Goal: Task Accomplishment & Management: Use online tool/utility

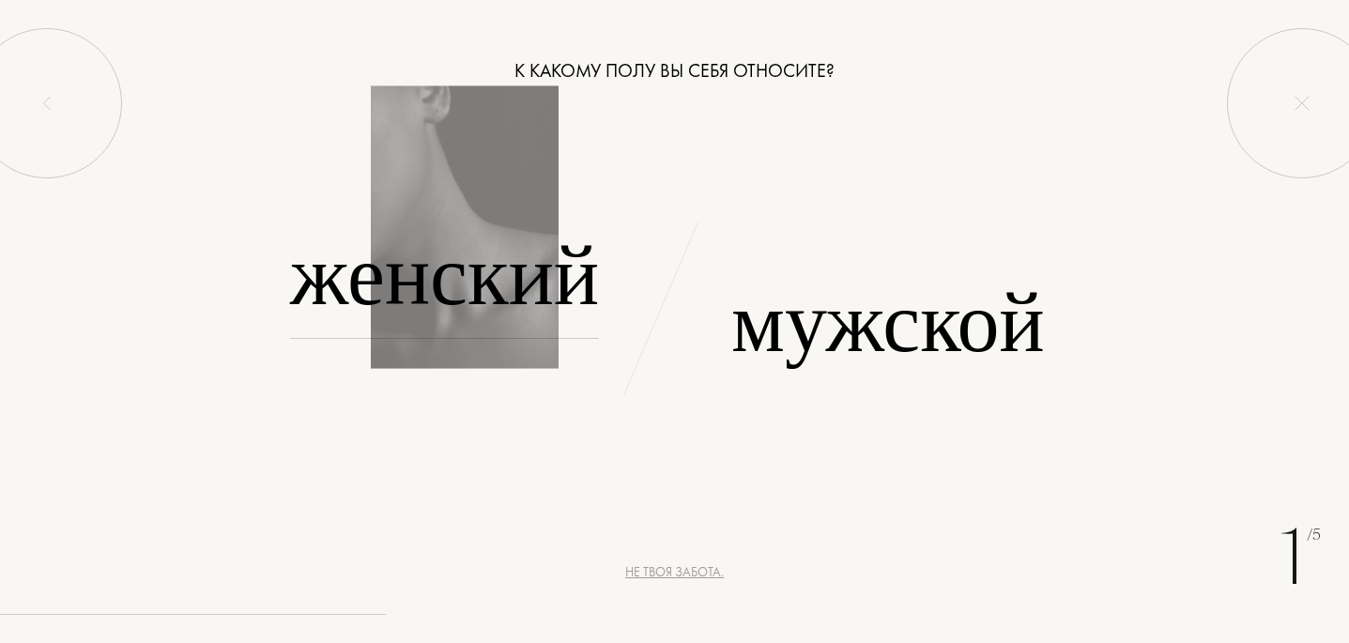
click at [480, 278] on font "Женский" at bounding box center [444, 275] width 309 height 118
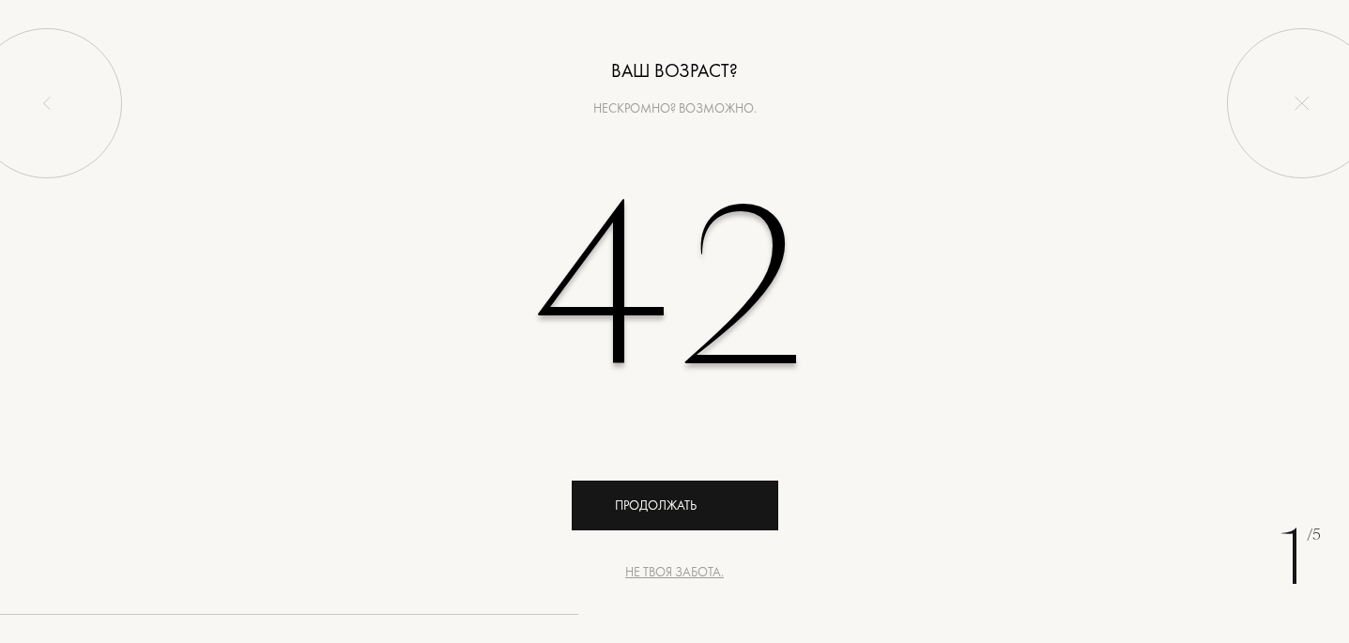
type input "42"
click at [680, 497] on font "Продолжать" at bounding box center [656, 504] width 82 height 17
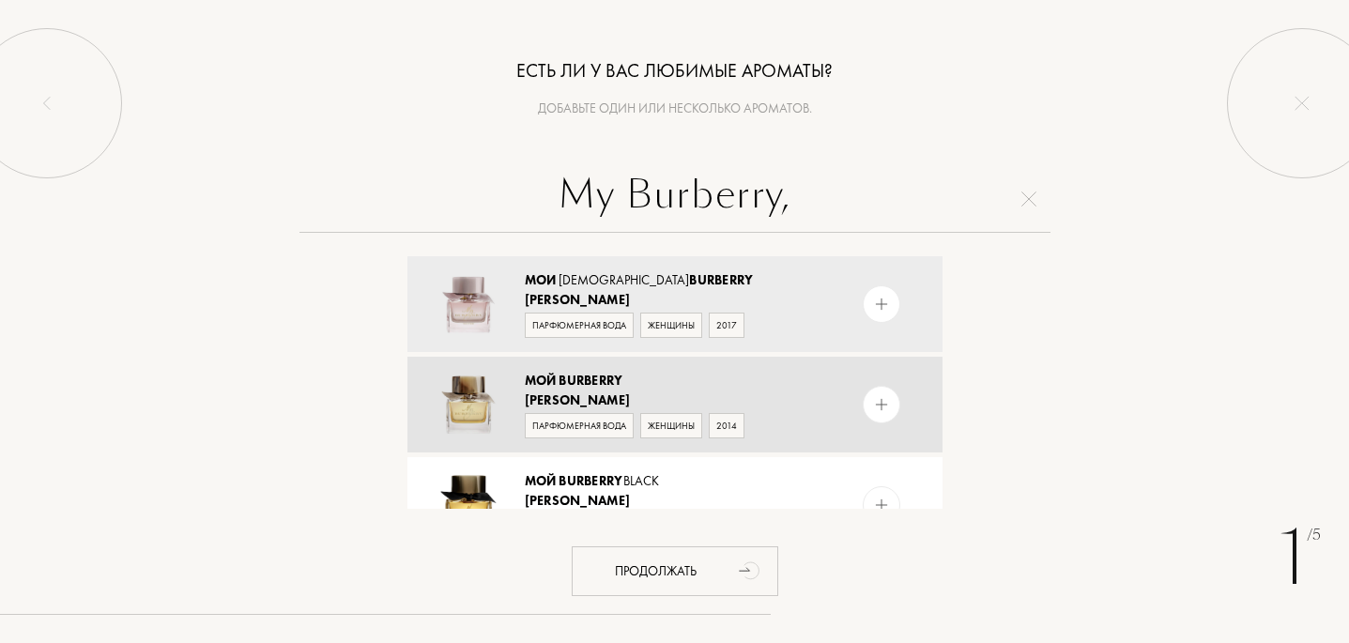
type input "My Burberry,"
click at [578, 385] on font "Burberry" at bounding box center [590, 380] width 64 height 17
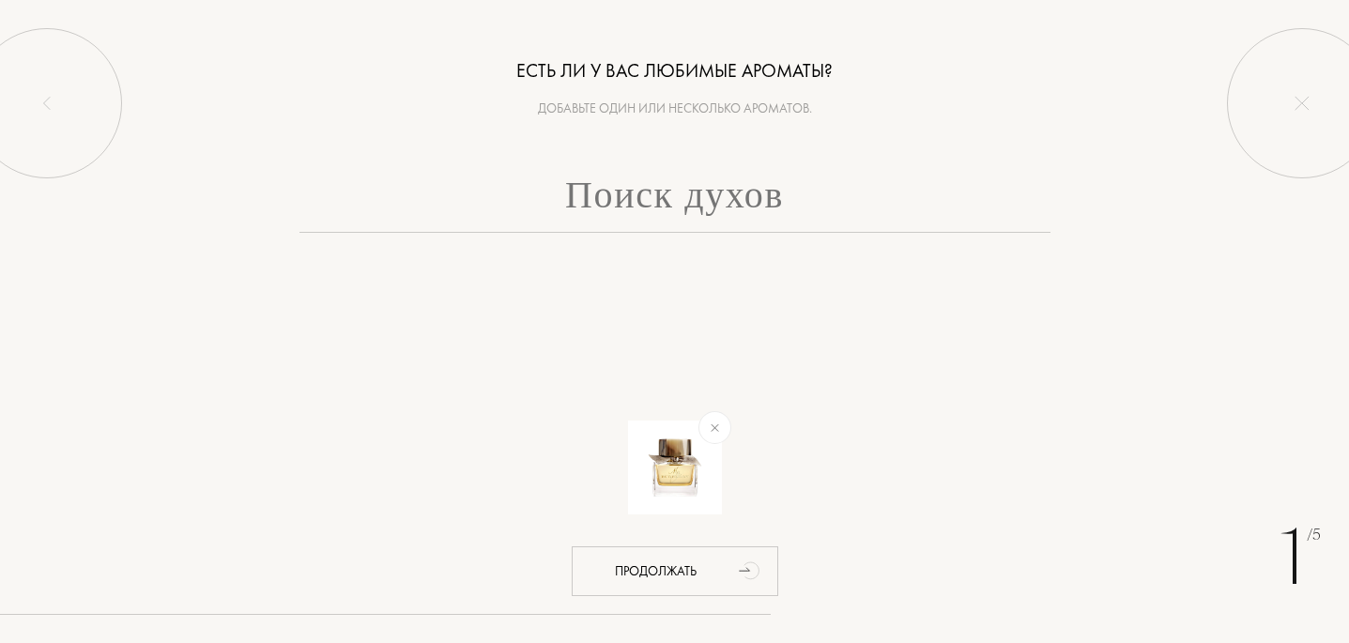
click at [640, 187] on input "text" at bounding box center [674, 199] width 751 height 68
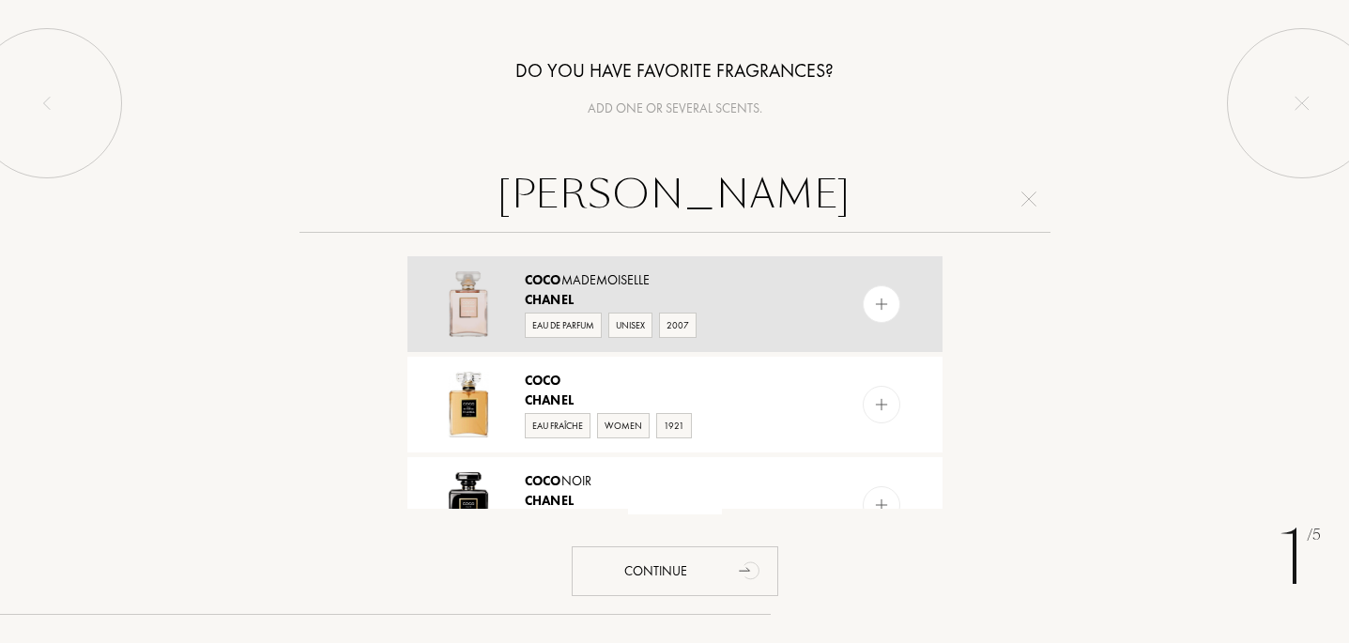
type input "[PERSON_NAME]"
click at [628, 272] on div "[PERSON_NAME]" at bounding box center [674, 280] width 298 height 20
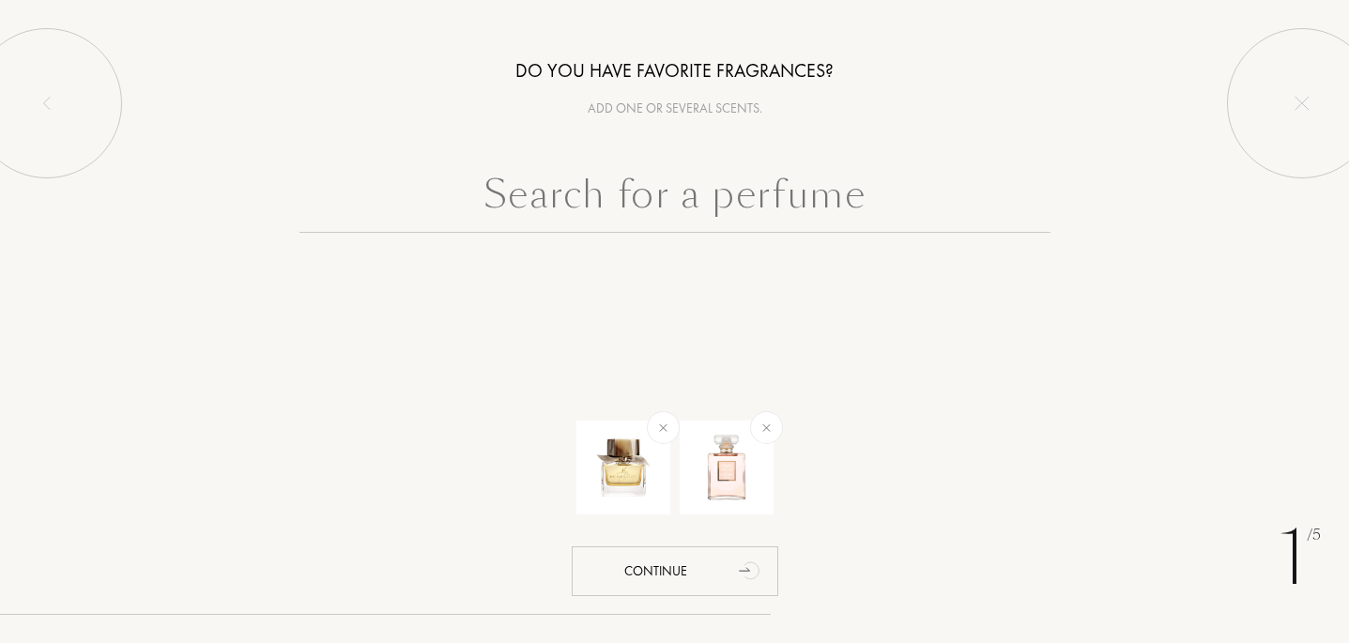
click at [620, 206] on input "text" at bounding box center [674, 199] width 751 height 68
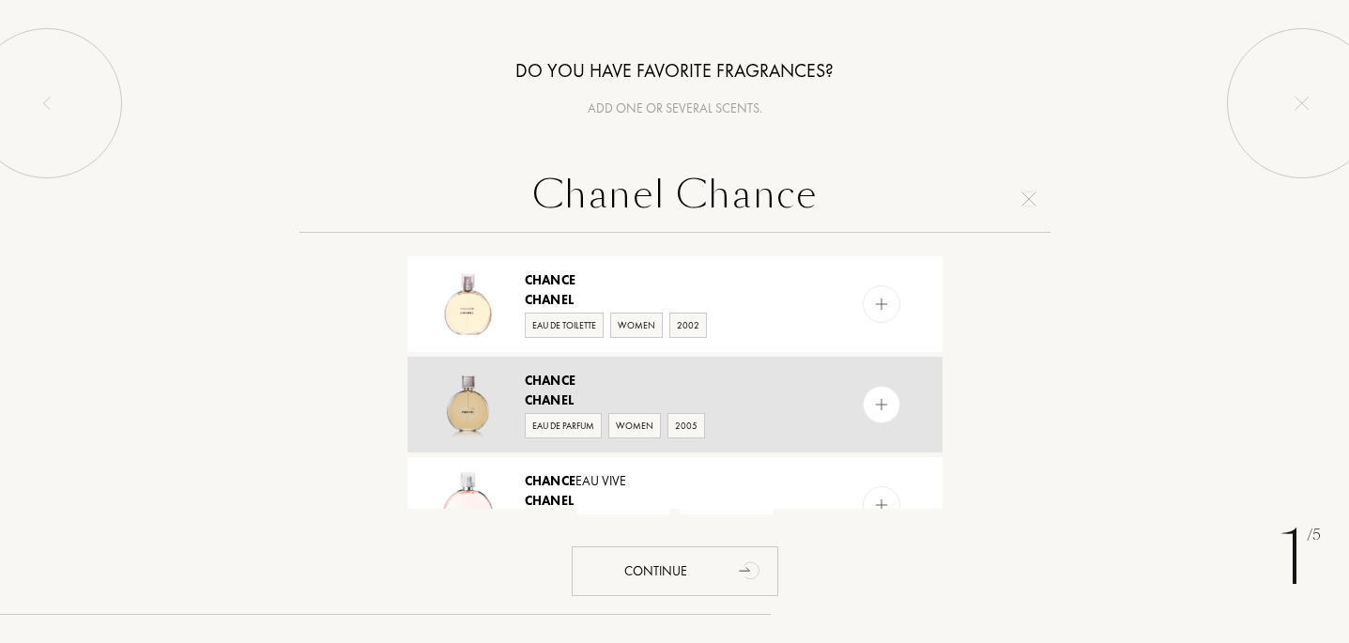
scroll to position [221, 0]
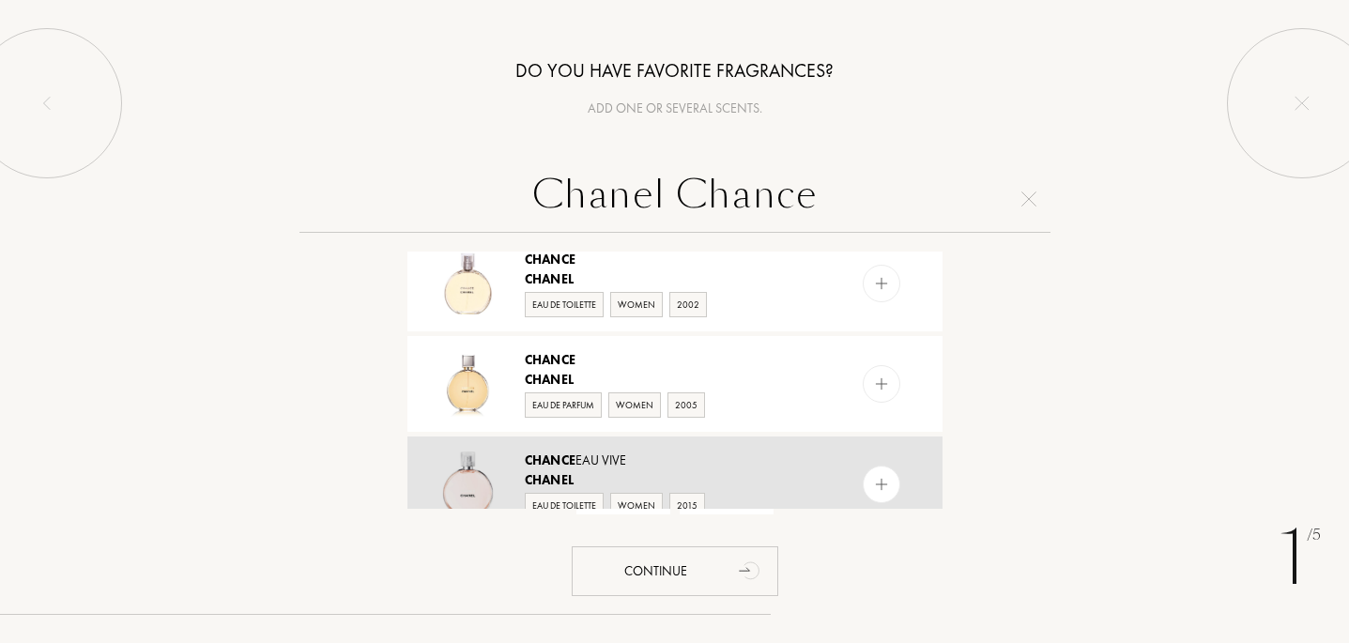
type input "Chanel Chance"
click at [664, 439] on div "Chance Eau Vive Chanel Eau de Toilette Women 2015" at bounding box center [674, 484] width 535 height 96
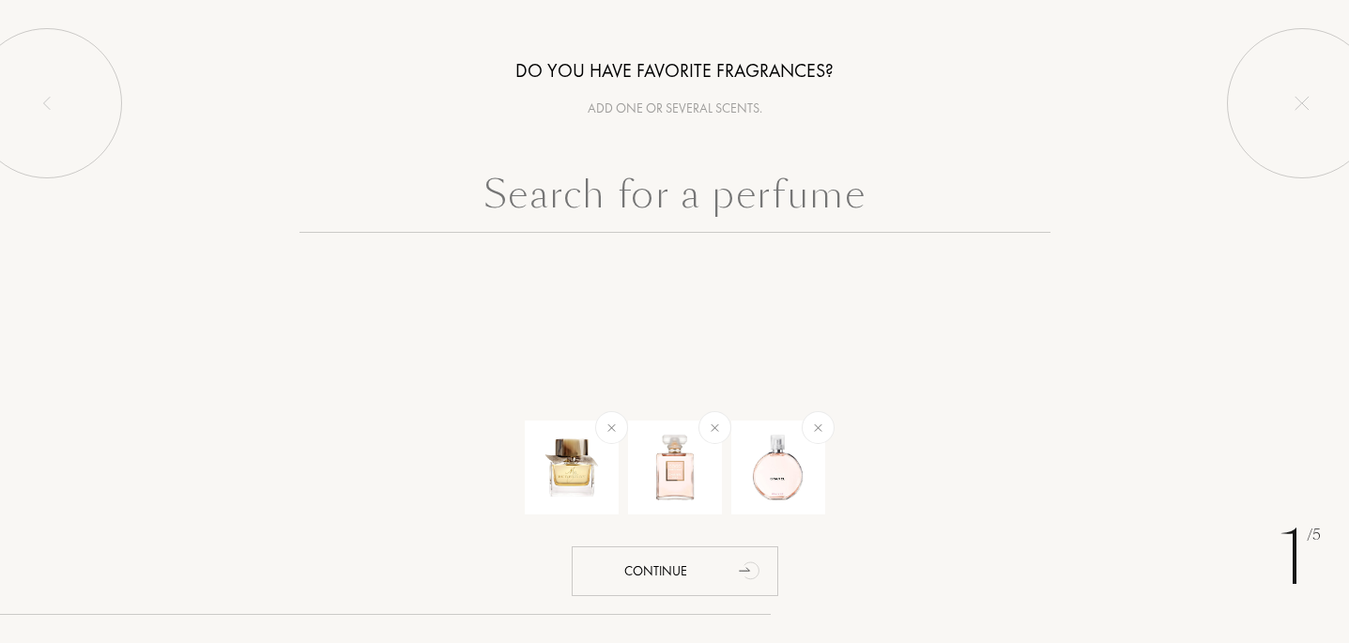
scroll to position [0, 0]
click at [705, 177] on input "text" at bounding box center [674, 199] width 751 height 68
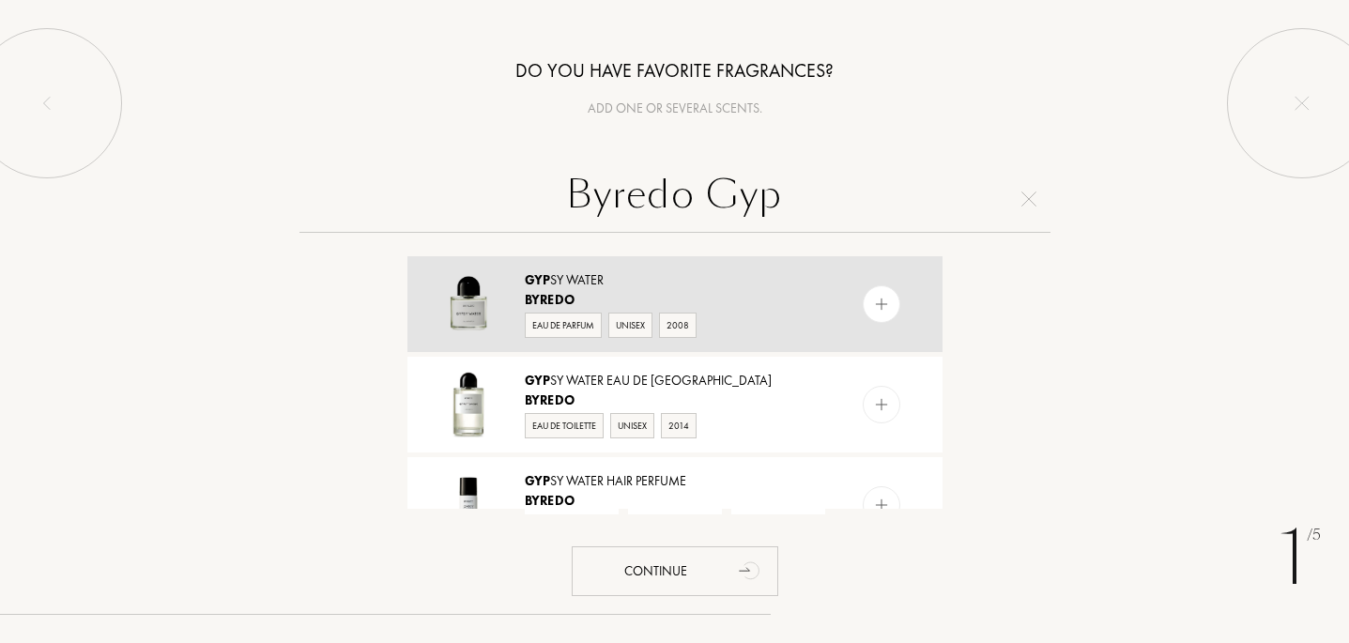
type input "Byredo Gyp"
click at [663, 286] on div "Gyp sy Water" at bounding box center [674, 280] width 298 height 20
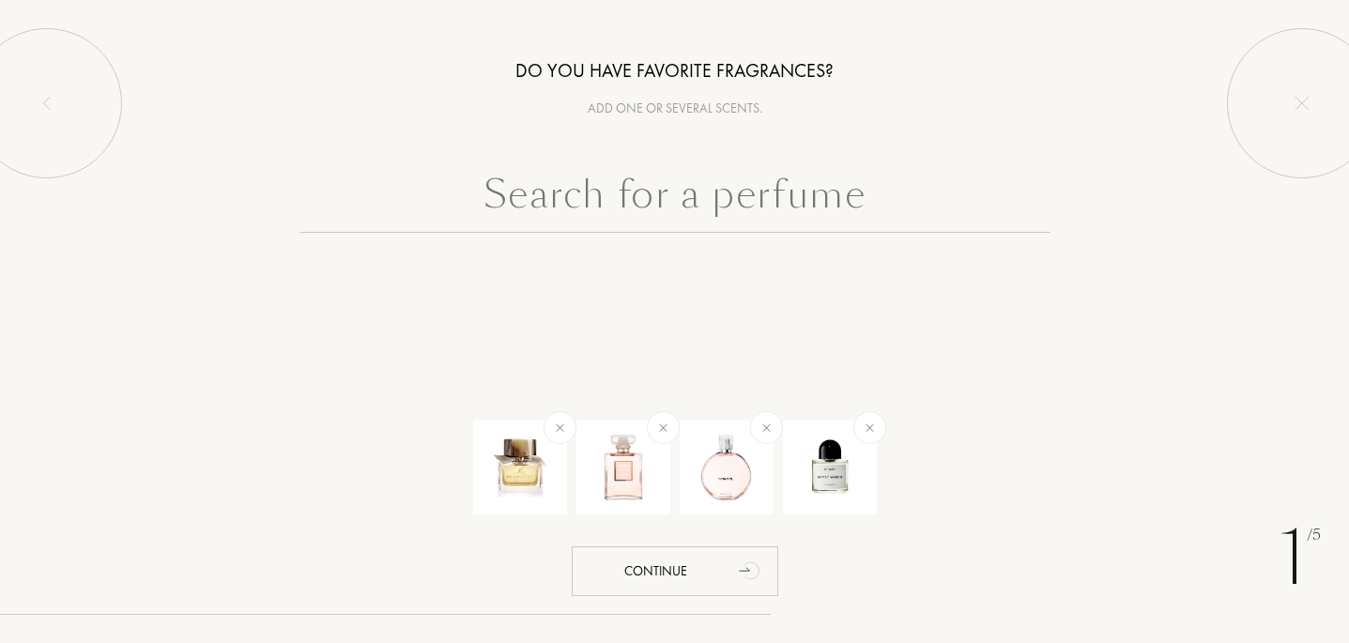
click at [630, 206] on input "text" at bounding box center [674, 199] width 751 height 68
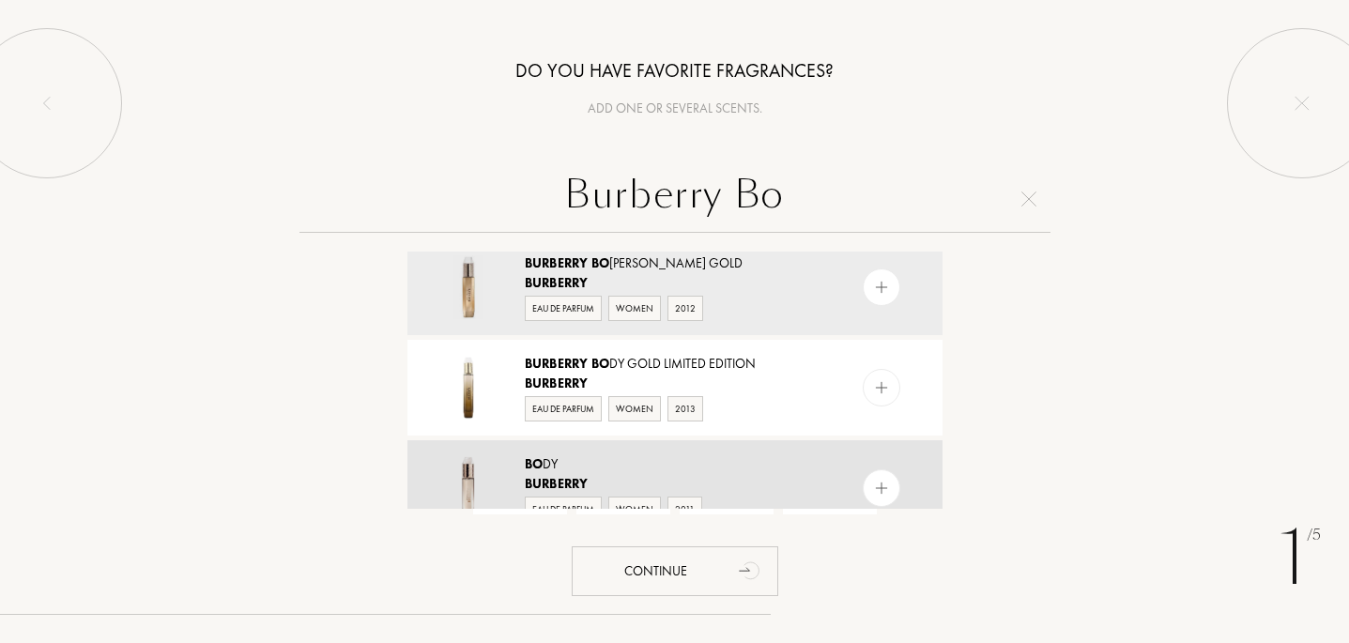
scroll to position [33, 0]
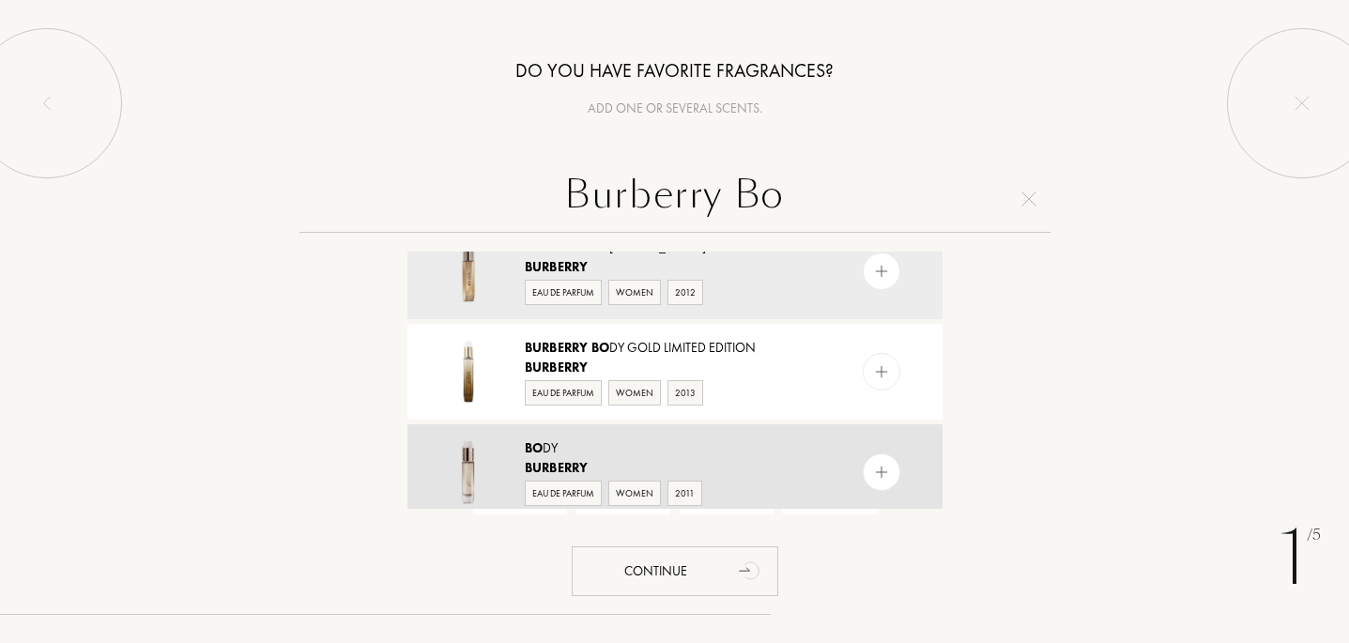
type input "Burberry Bo"
click at [659, 453] on div "Bo dy" at bounding box center [674, 448] width 298 height 20
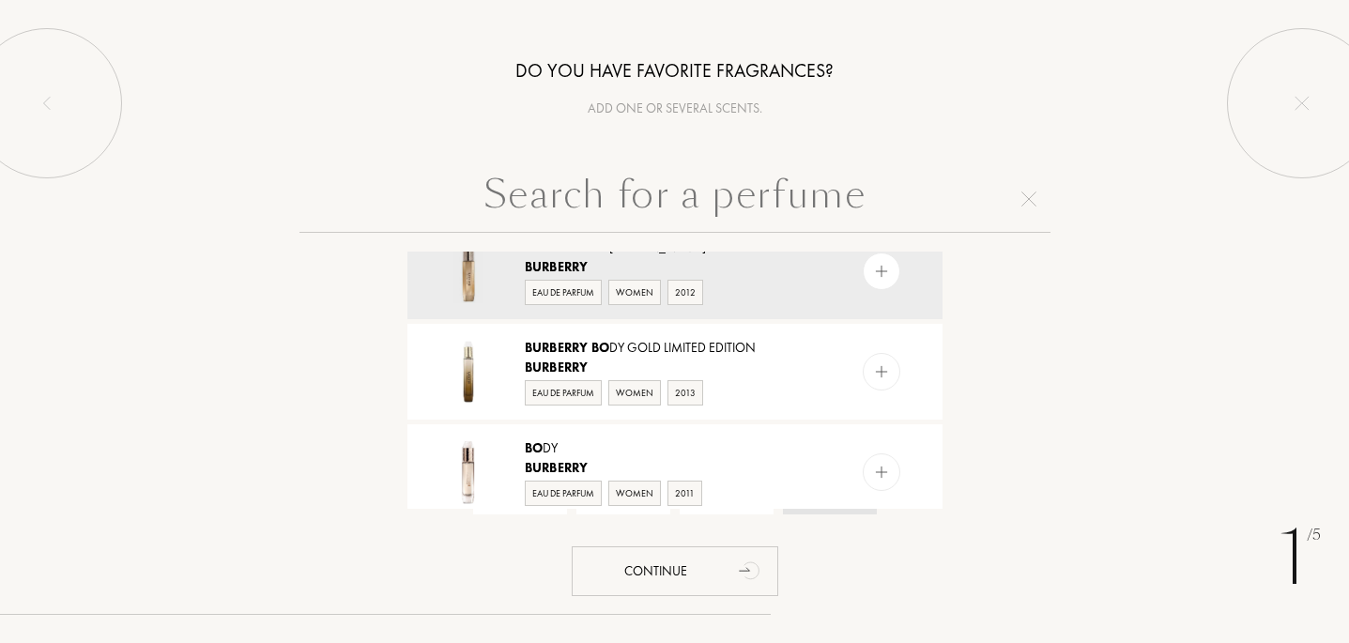
scroll to position [0, 0]
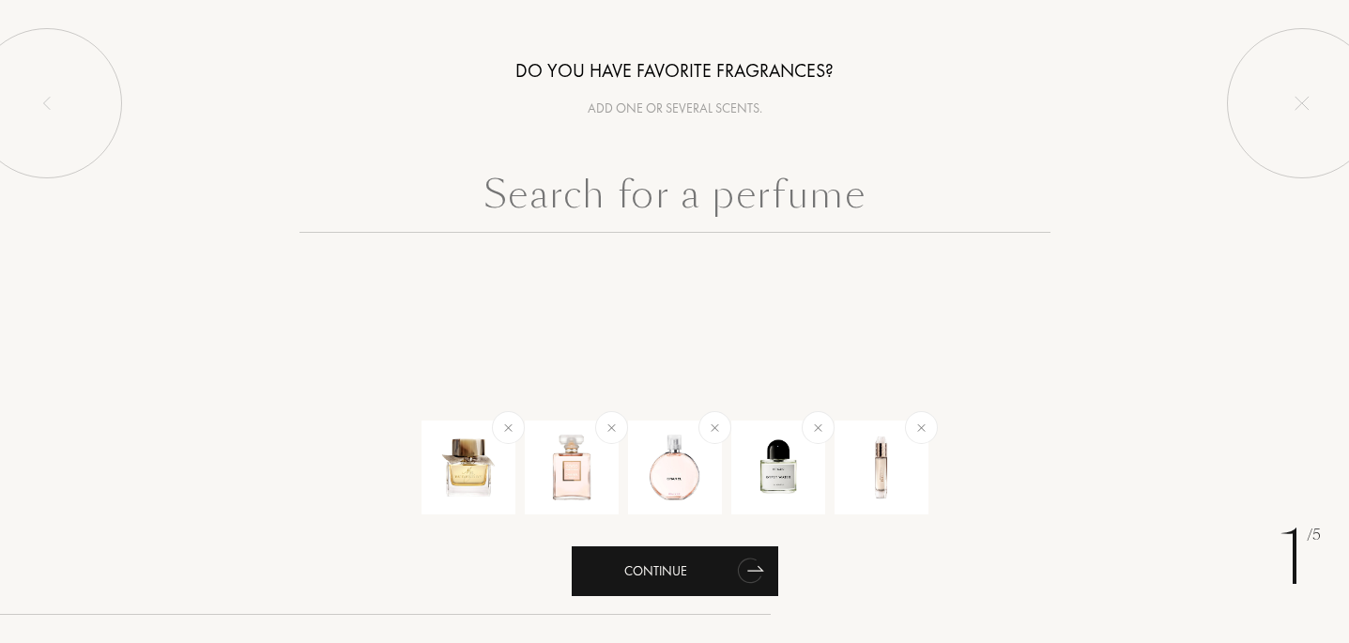
click at [710, 569] on div "Continue" at bounding box center [675, 571] width 206 height 50
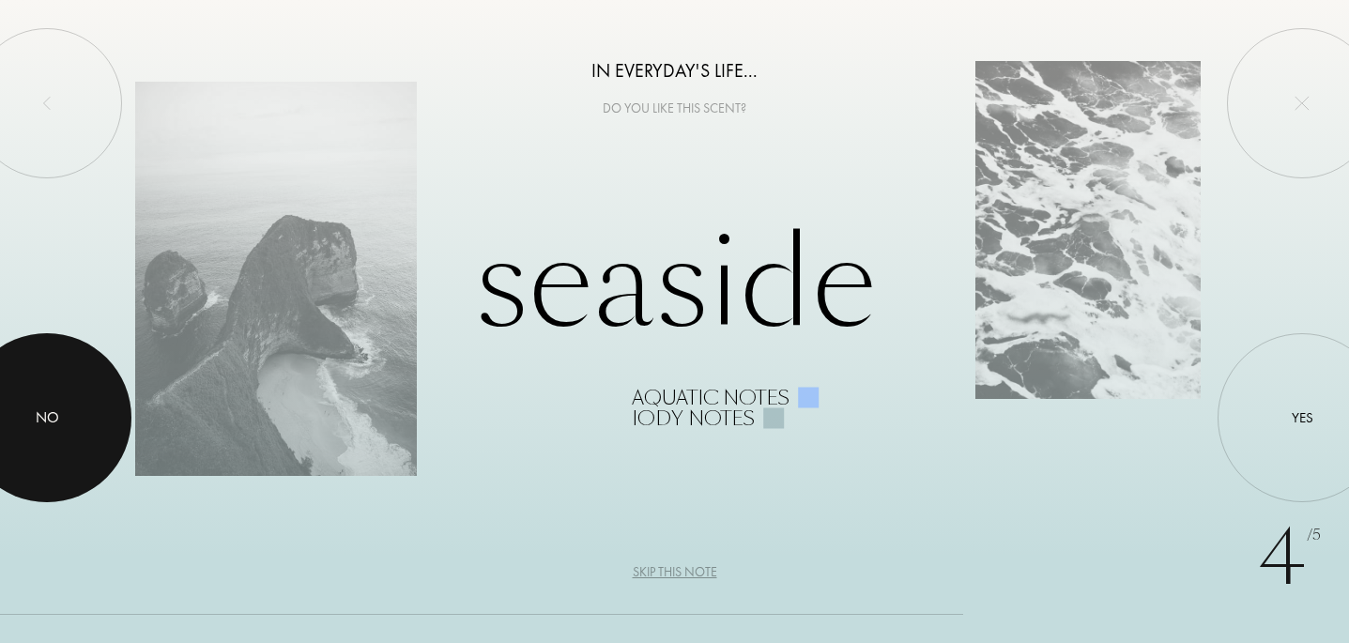
click at [45, 405] on div at bounding box center [46, 417] width 169 height 169
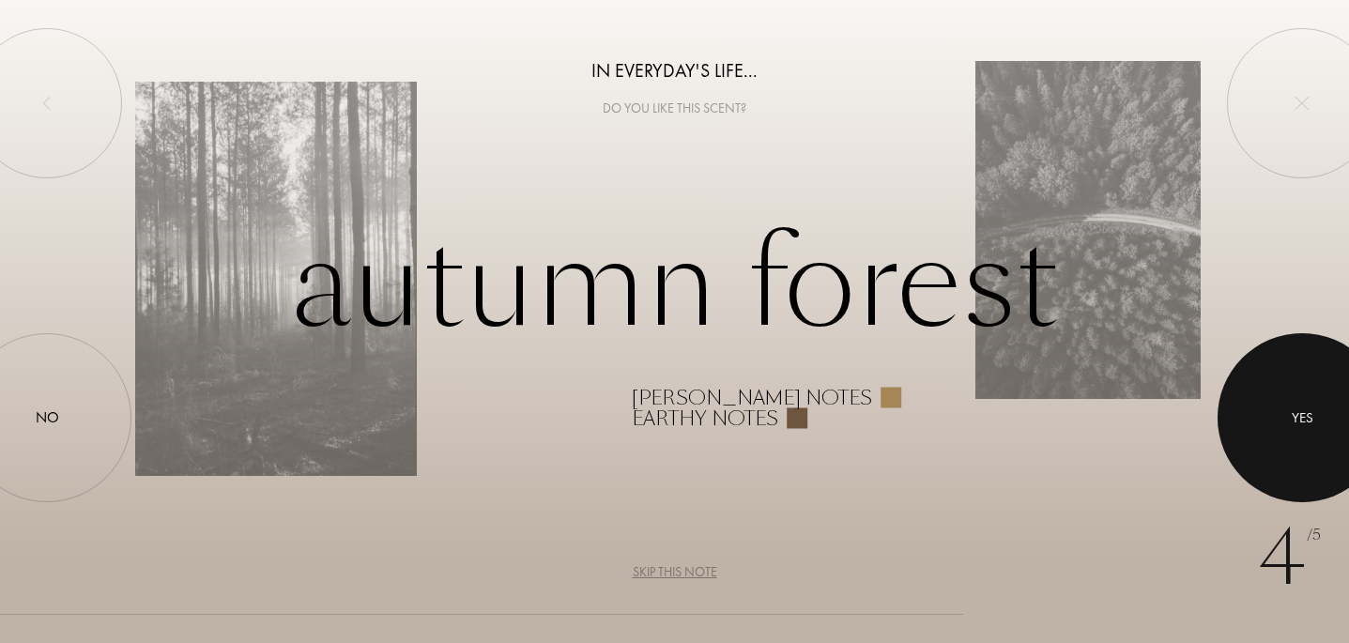
click at [1306, 405] on div at bounding box center [1301, 417] width 169 height 169
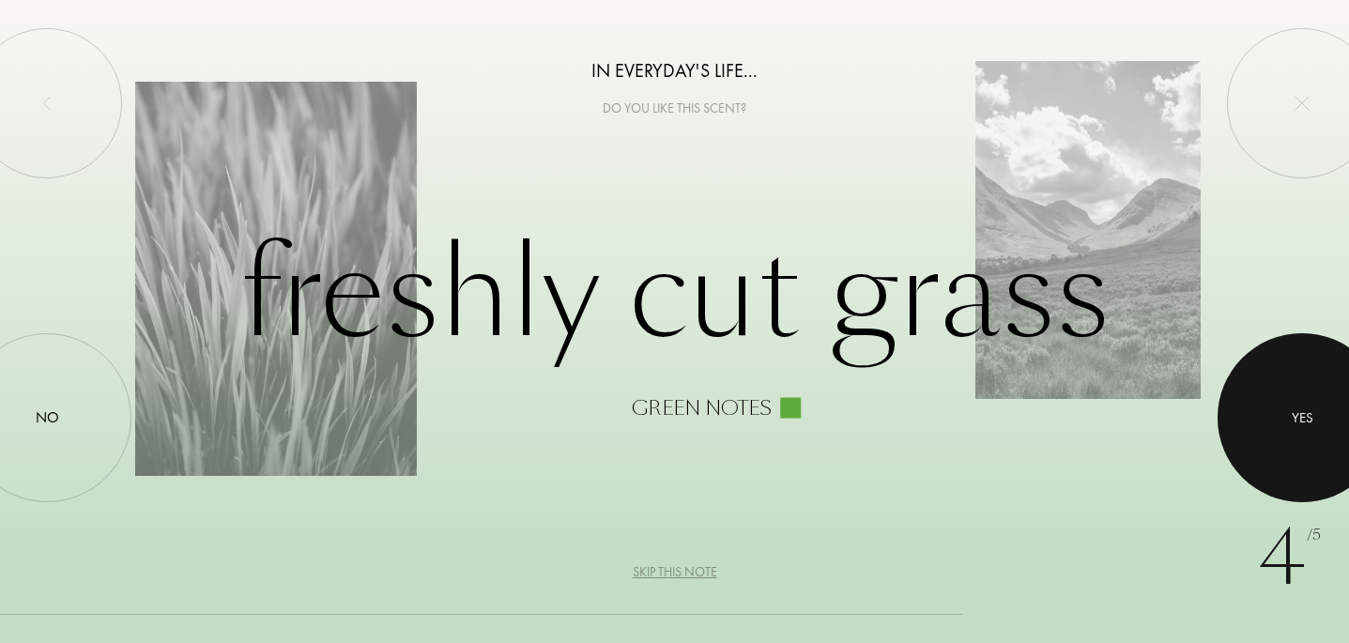
click at [1289, 404] on div at bounding box center [1301, 417] width 169 height 169
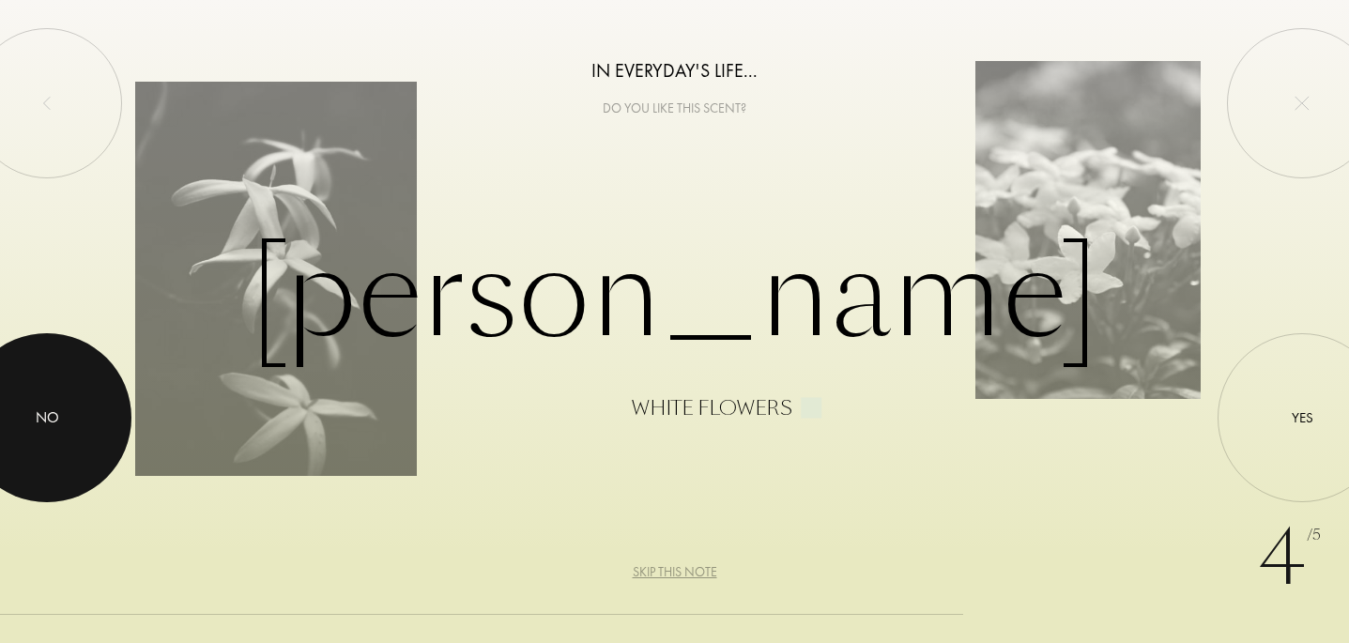
click at [79, 416] on div at bounding box center [46, 417] width 169 height 169
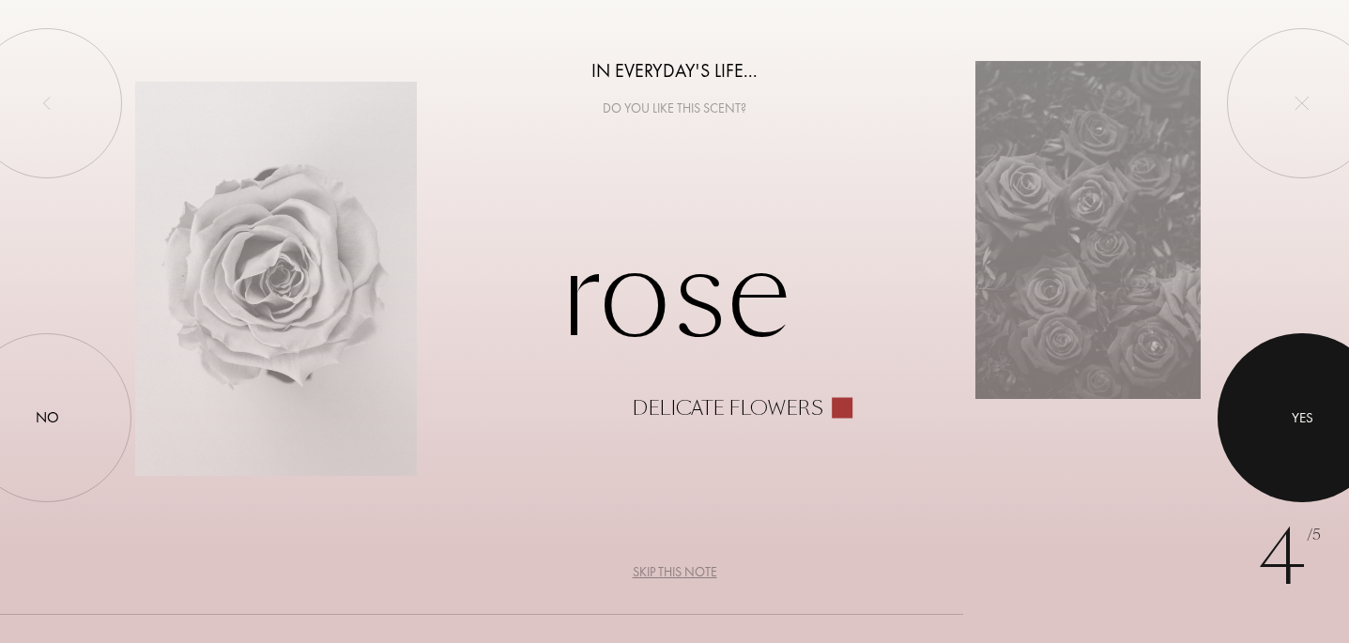
click at [1286, 420] on div at bounding box center [1301, 417] width 169 height 169
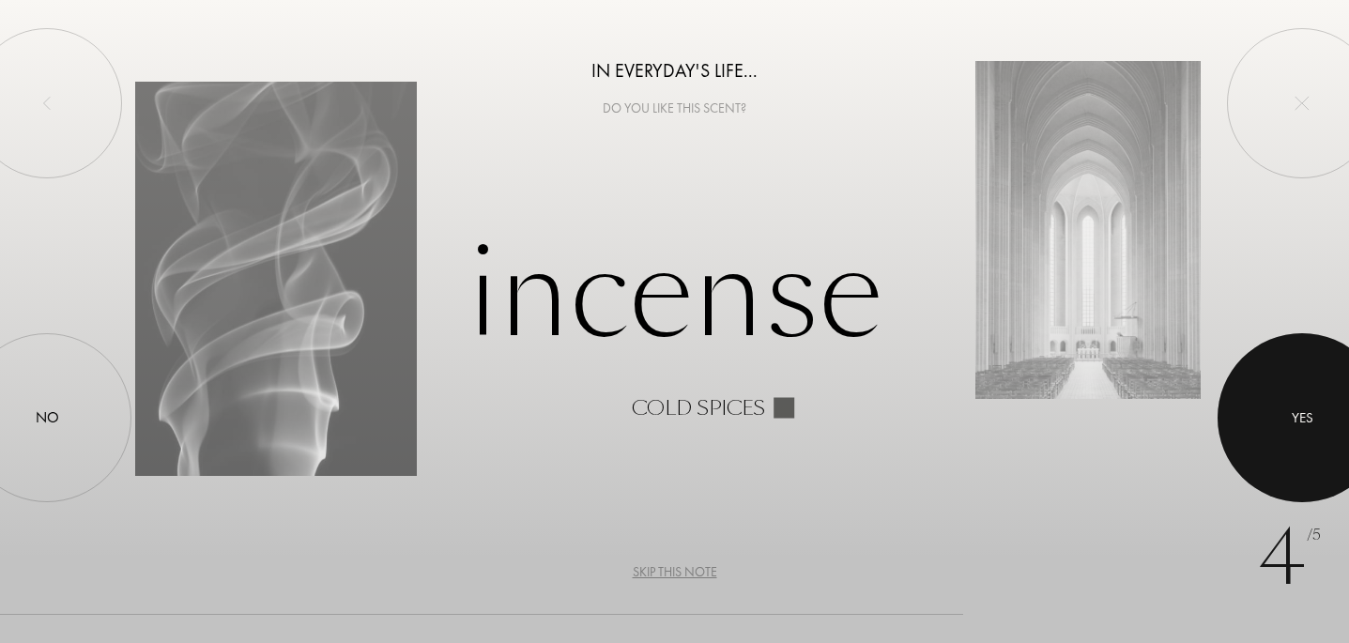
click at [1302, 424] on div "Yes" at bounding box center [1302, 418] width 22 height 22
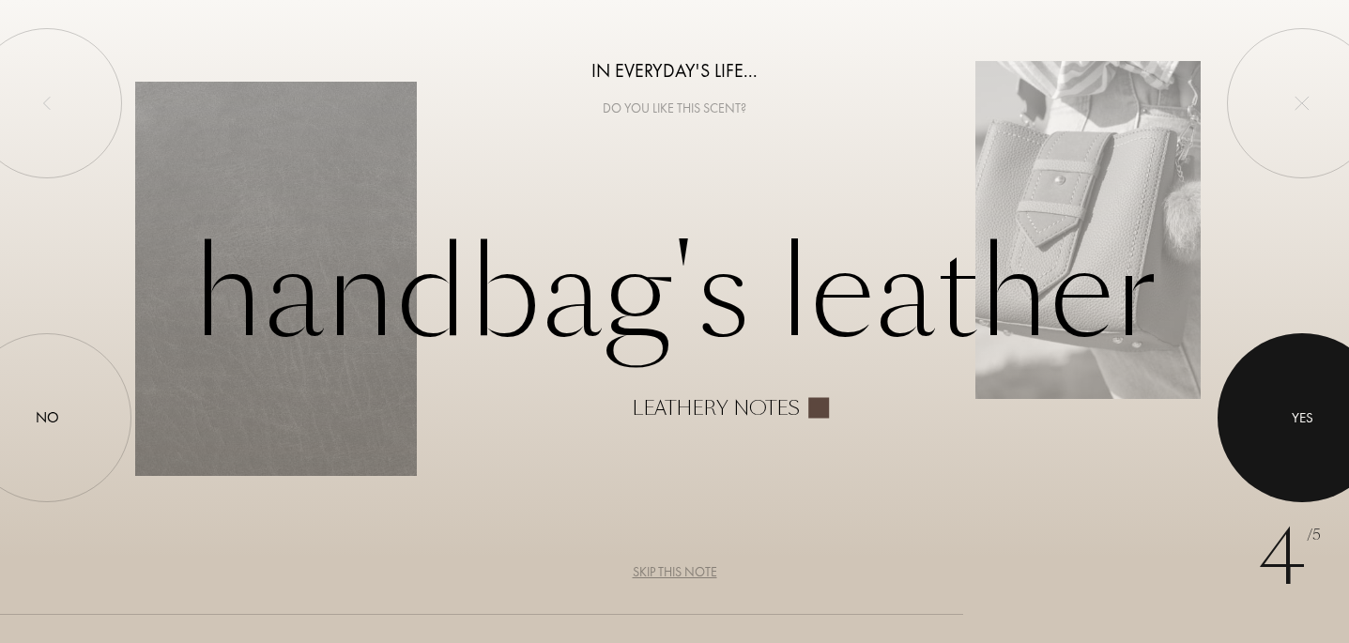
click at [1297, 423] on div "Yes" at bounding box center [1302, 418] width 22 height 22
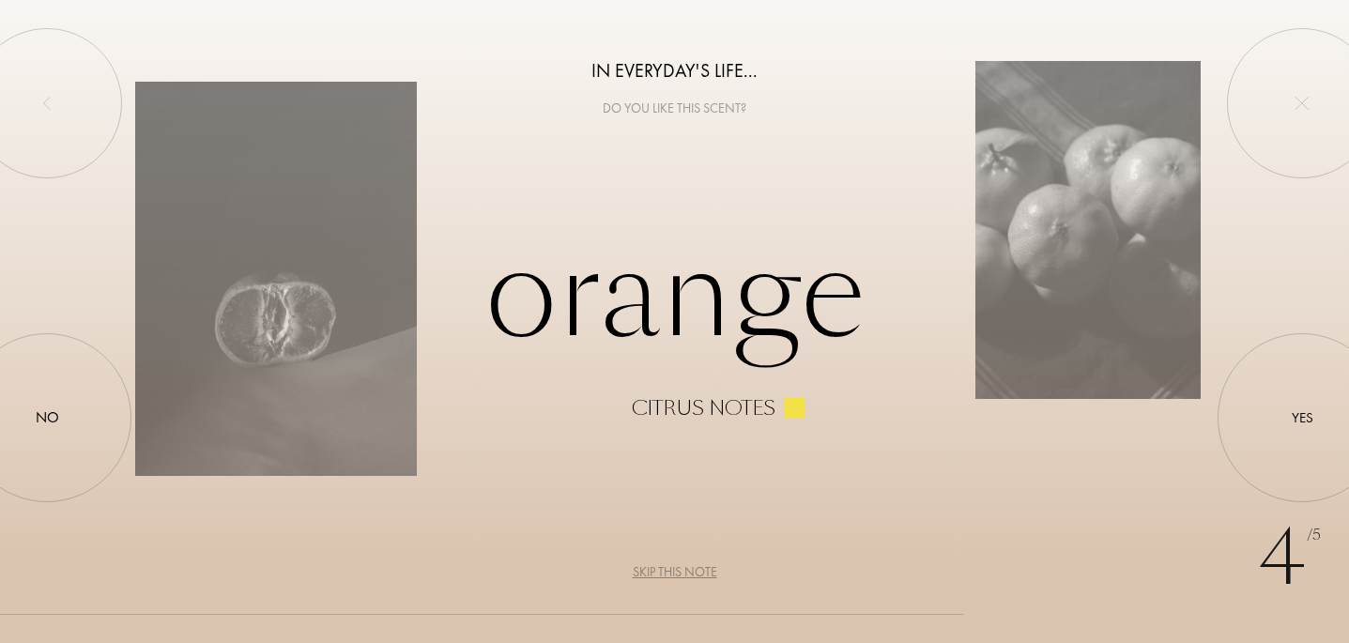
drag, startPoint x: 1278, startPoint y: 422, endPoint x: 1121, endPoint y: 437, distance: 158.4
click at [1302, 418] on div at bounding box center [1302, 418] width 0 height 0
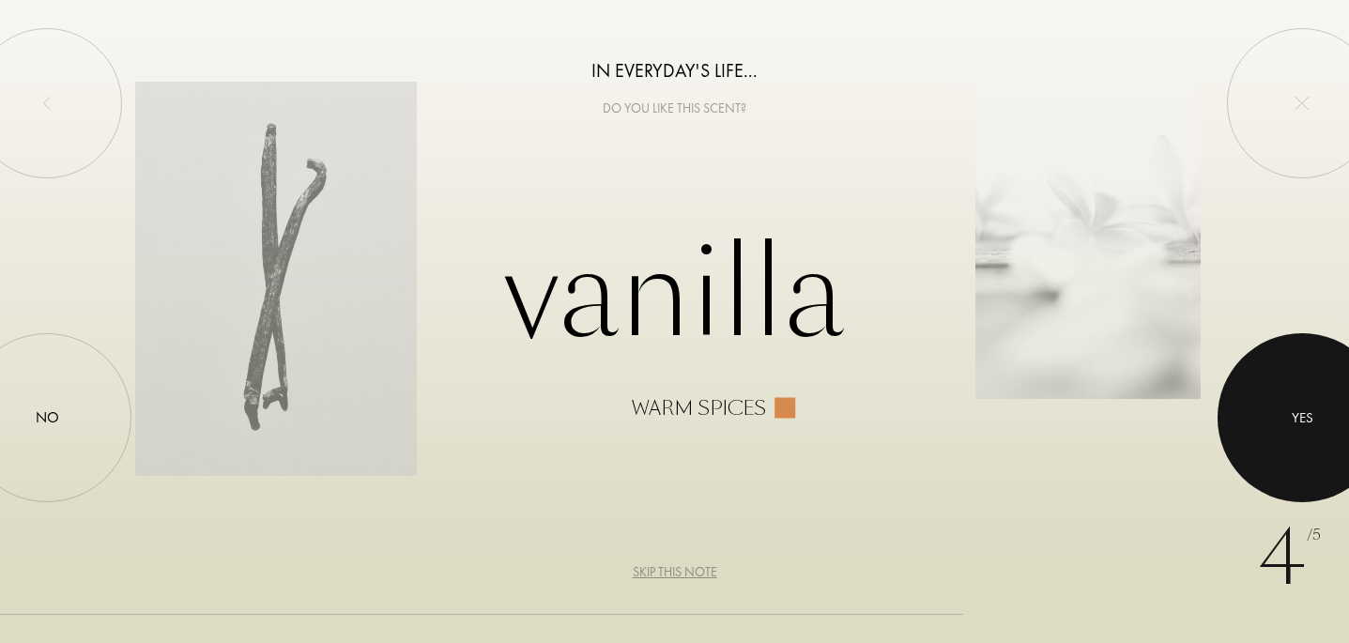
click at [1291, 427] on div "Yes" at bounding box center [1302, 418] width 22 height 22
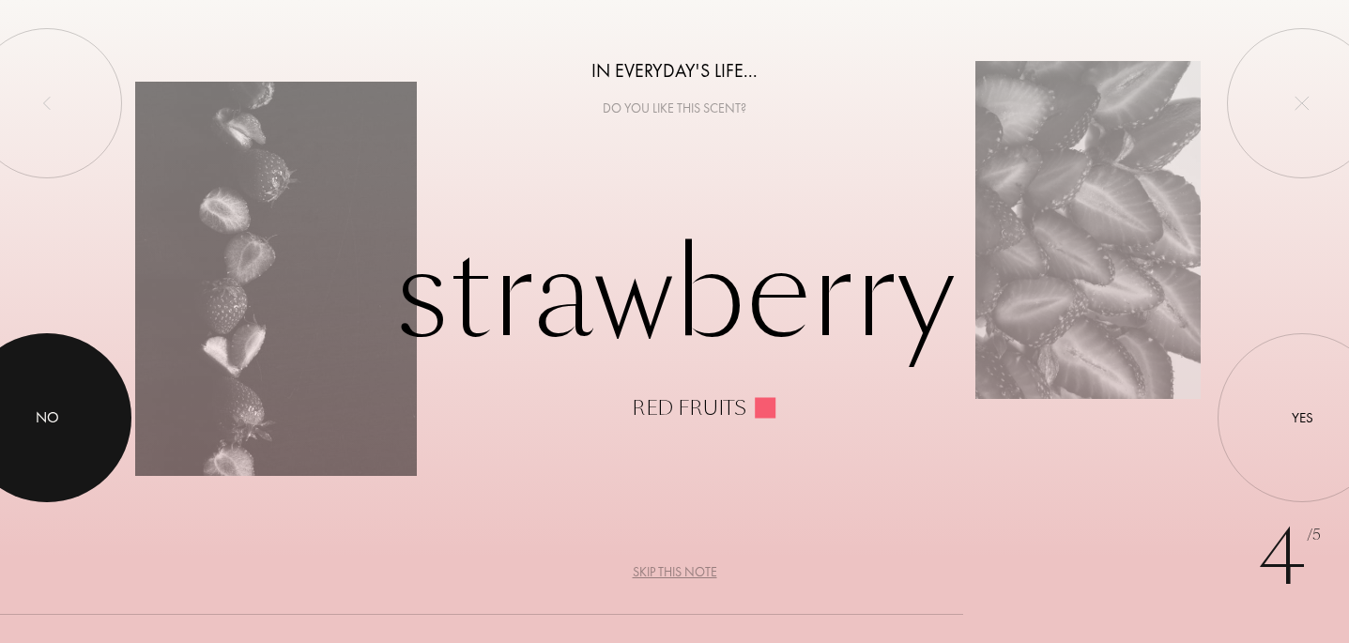
click at [53, 420] on div "No" at bounding box center [47, 417] width 23 height 23
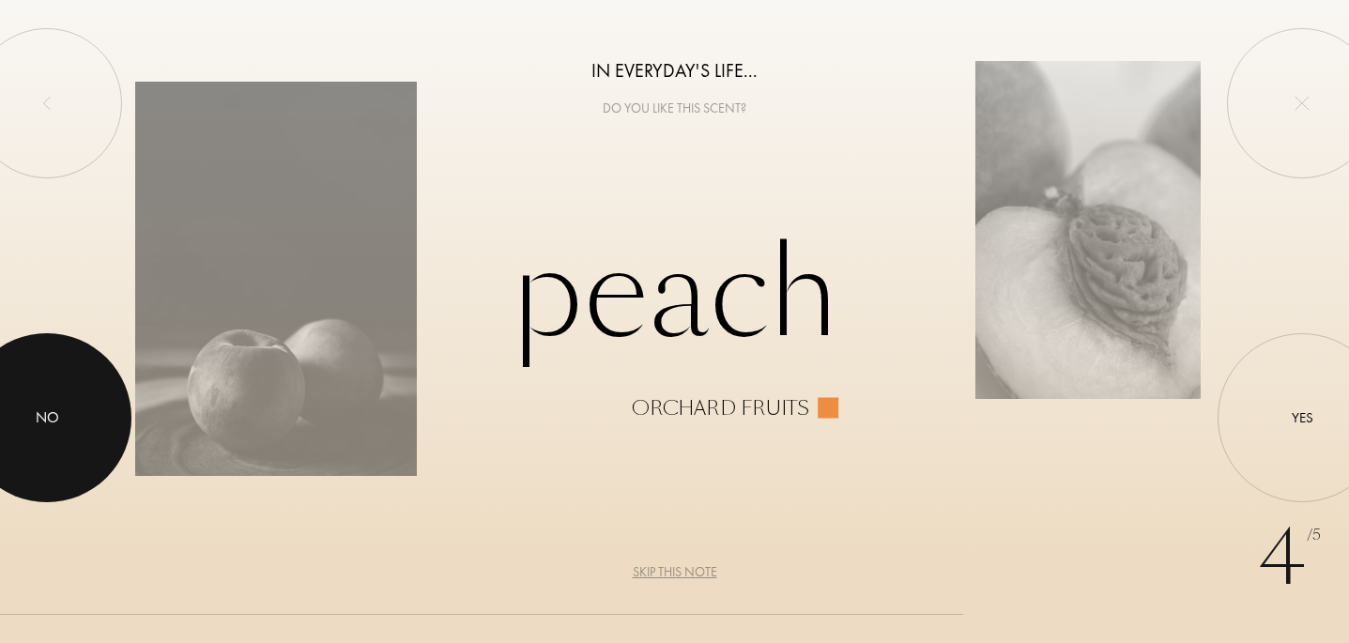
click at [80, 387] on div at bounding box center [46, 417] width 169 height 169
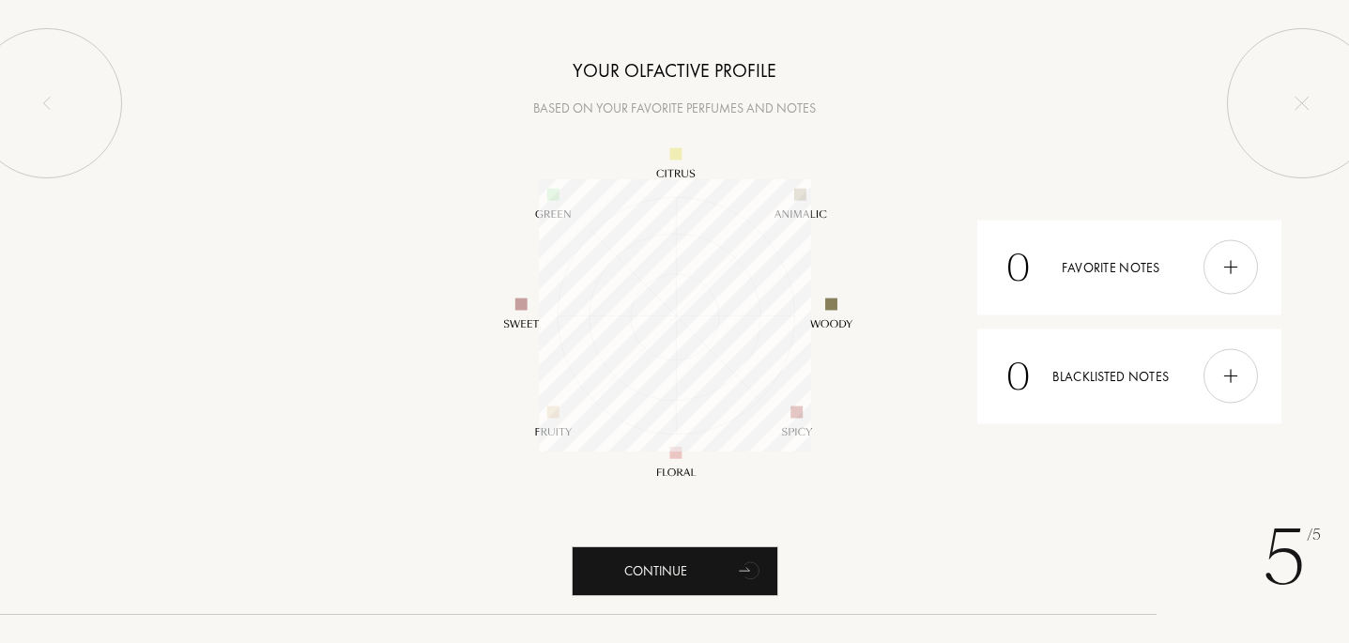
scroll to position [272, 272]
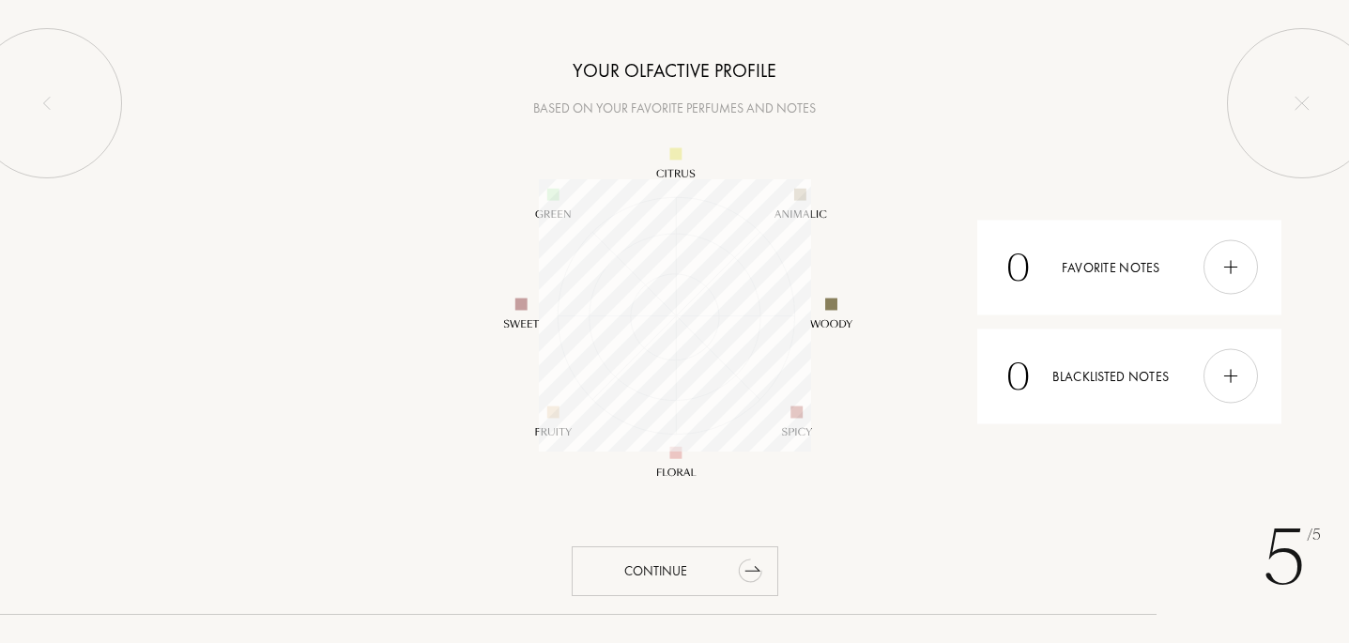
click at [735, 553] on icon "animation" at bounding box center [751, 570] width 38 height 38
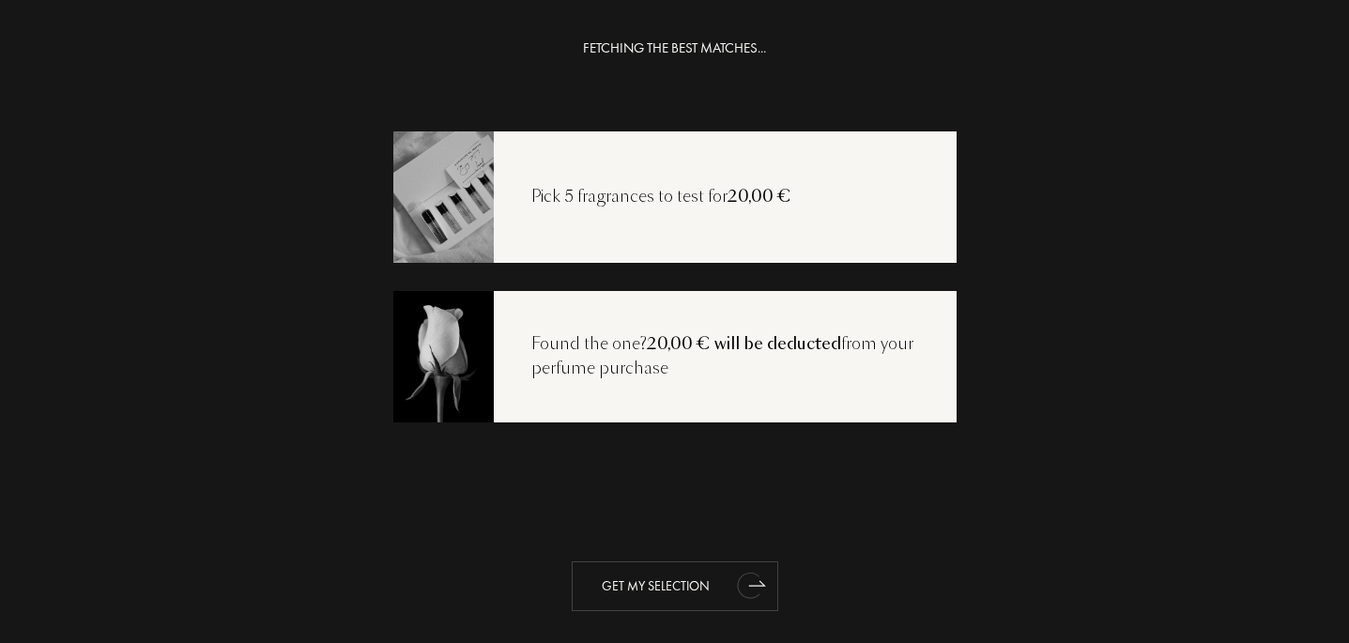
click at [703, 580] on div "Get my selection" at bounding box center [675, 586] width 206 height 50
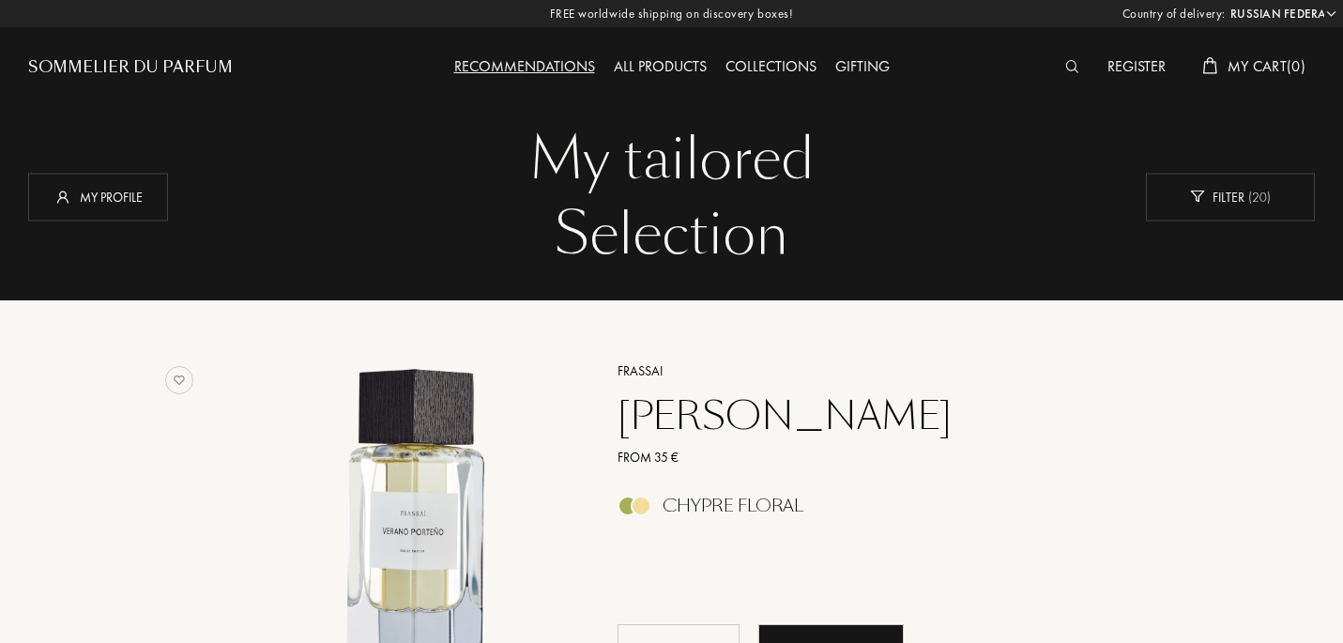
select select "RU"
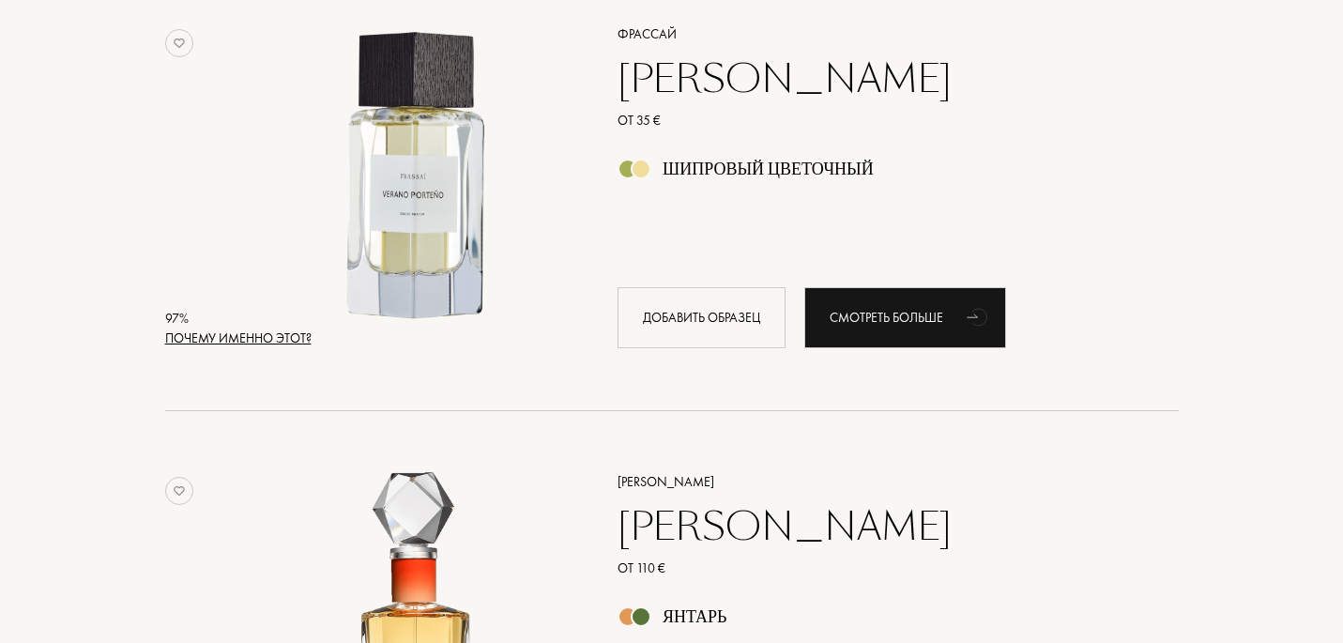
scroll to position [323, 0]
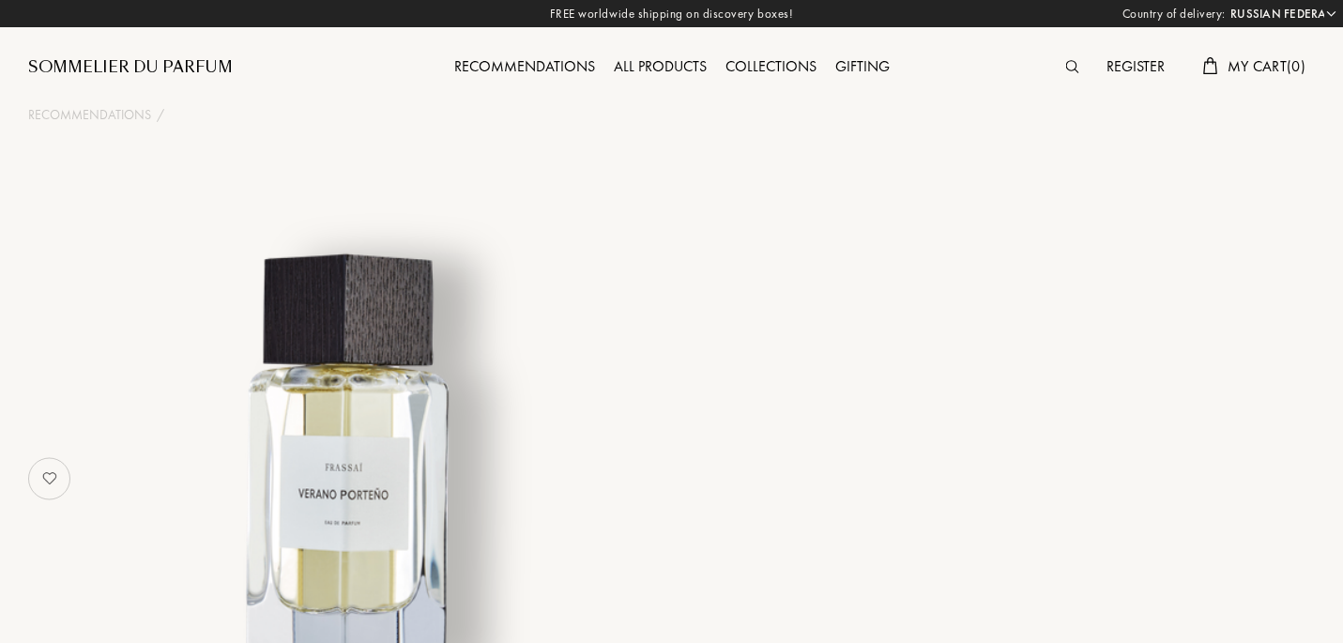
select select "RU"
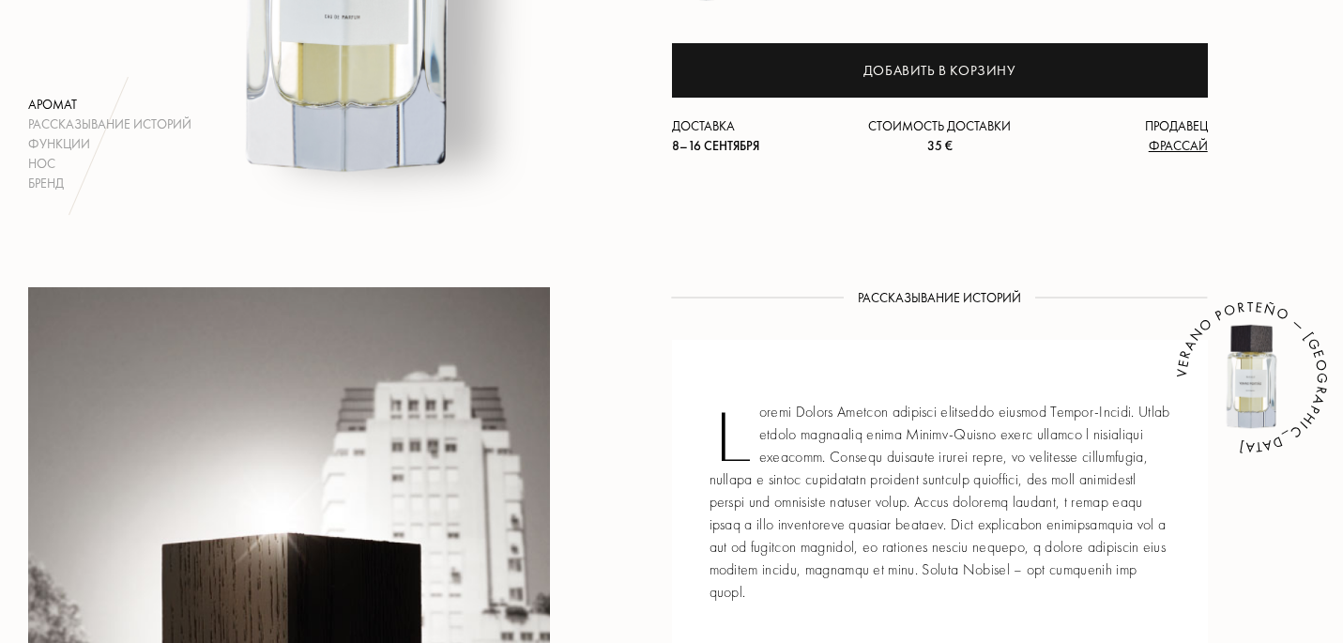
scroll to position [507, 0]
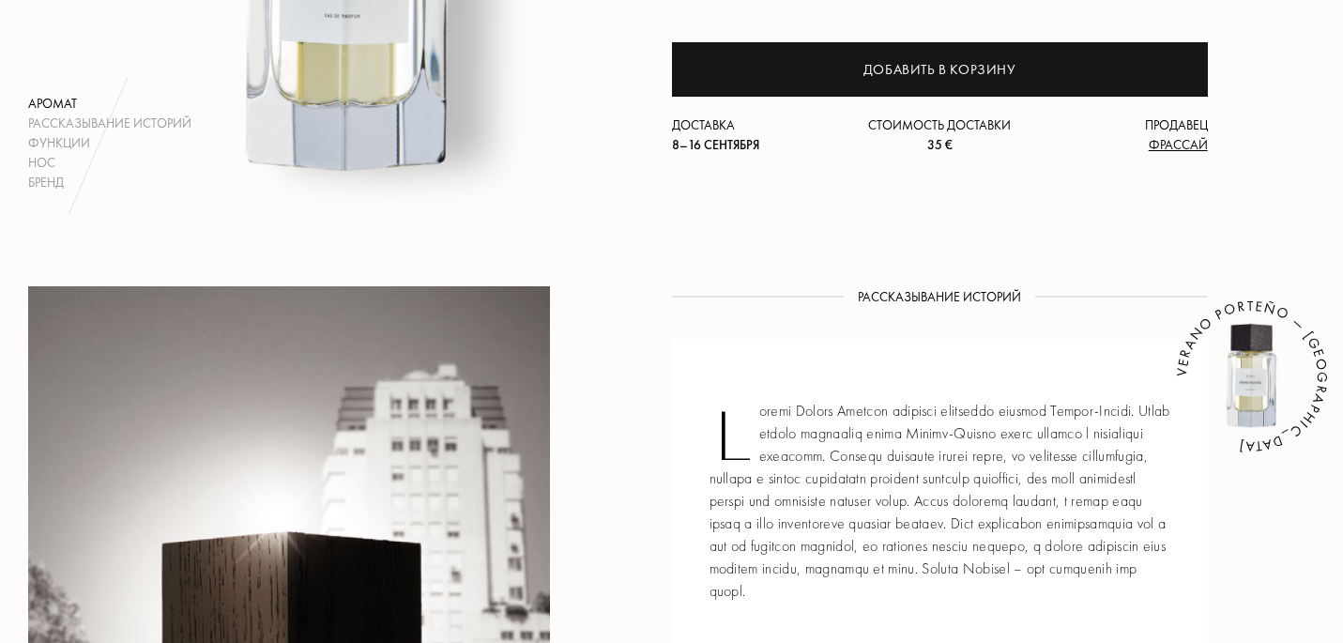
click at [940, 515] on font at bounding box center [940, 501] width 461 height 200
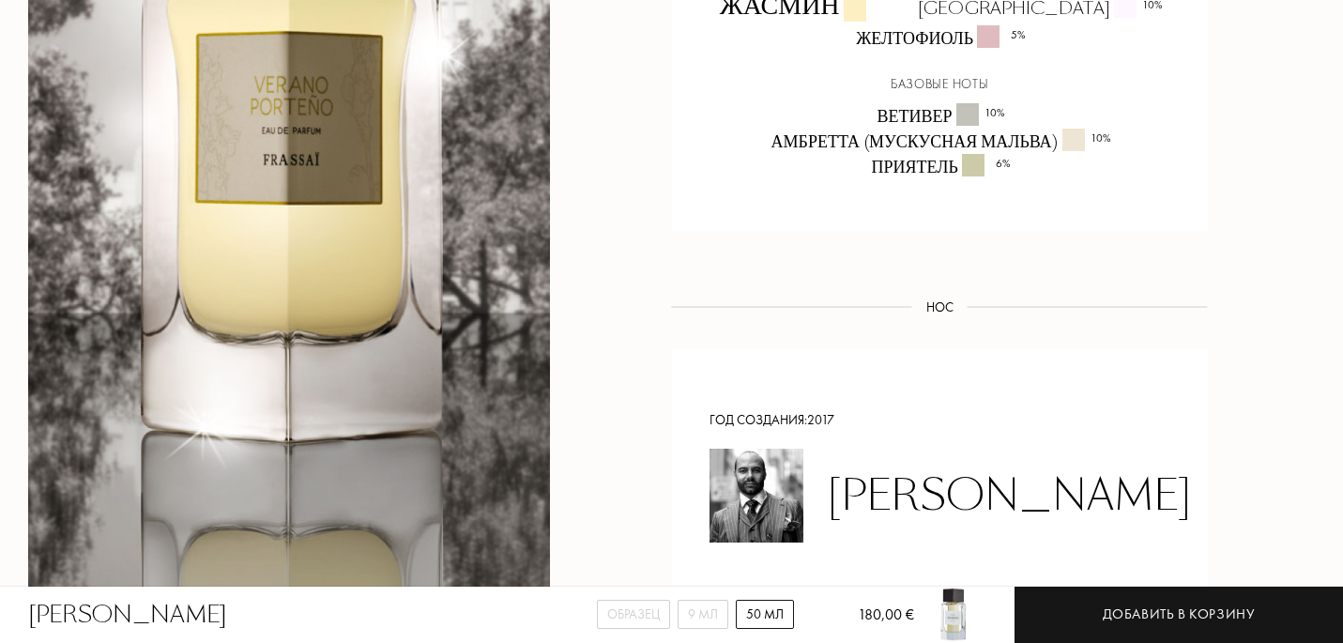
scroll to position [1912, 0]
